Goal: Obtain resource: Obtain resource

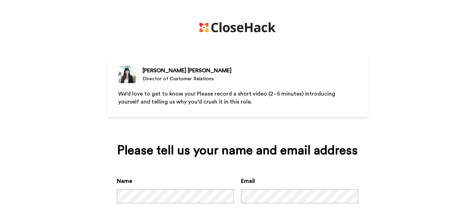
scroll to position [33, 0]
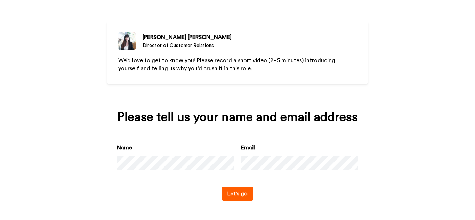
click at [247, 190] on button "Let's go" at bounding box center [237, 194] width 31 height 14
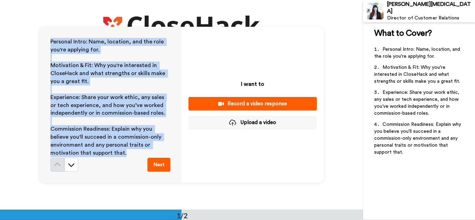
drag, startPoint x: 48, startPoint y: 40, endPoint x: 150, endPoint y: 151, distance: 150.8
click at [151, 152] on div "Personal Intro: Name, location, and the role you're applying for. ﻿ Motivation …" at bounding box center [110, 105] width 142 height 156
copy div "Personal Intro: Name, location, and the role you're applying for. ﻿ Motivation …"
click at [72, 160] on button at bounding box center [71, 165] width 14 height 14
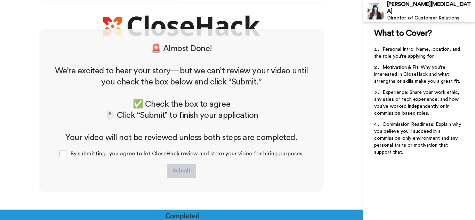
scroll to position [186, 0]
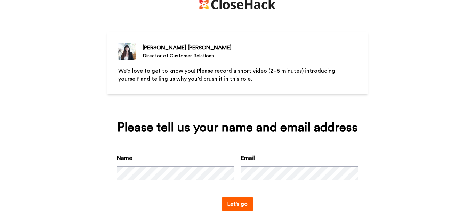
scroll to position [33, 0]
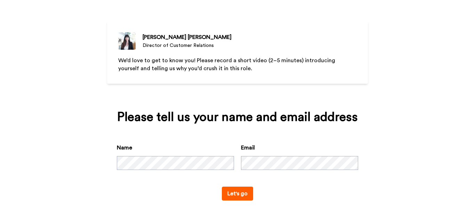
click at [241, 189] on button "Let's go" at bounding box center [237, 194] width 31 height 14
